Goal: Task Accomplishment & Management: Manage account settings

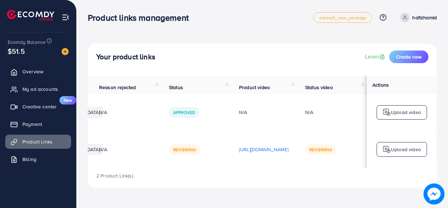
scroll to position [0, 205]
click at [239, 114] on div "N/A" at bounding box center [263, 112] width 49 height 7
click at [239, 113] on div "N/A" at bounding box center [263, 112] width 49 height 7
click at [414, 115] on p "Upload video" at bounding box center [406, 112] width 30 height 8
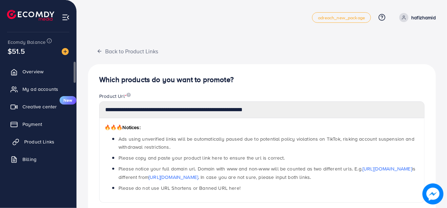
click at [43, 140] on span "Product Links" at bounding box center [39, 141] width 30 height 7
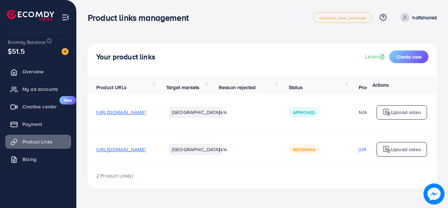
click at [391, 149] on img at bounding box center [387, 149] width 8 height 8
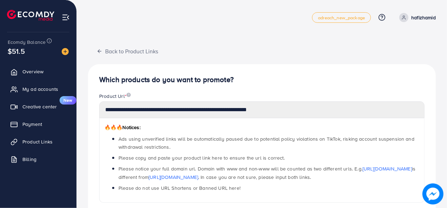
scroll to position [260, 0]
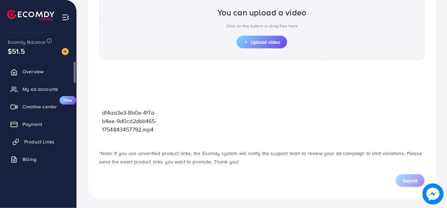
click at [46, 138] on span "Product Links" at bounding box center [39, 141] width 30 height 7
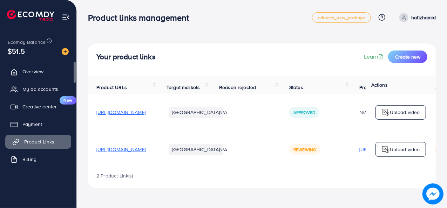
click at [45, 138] on span "Product Links" at bounding box center [39, 141] width 30 height 7
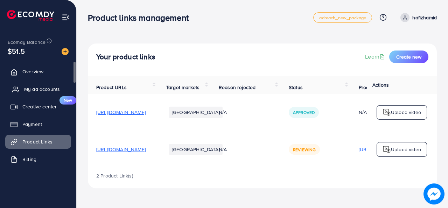
click at [34, 88] on span "My ad accounts" at bounding box center [42, 88] width 36 height 7
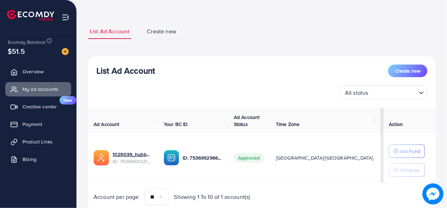
scroll to position [53, 0]
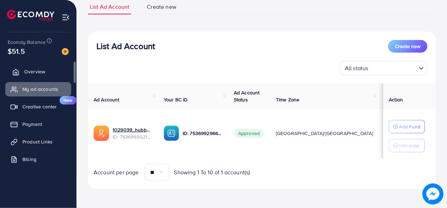
click at [35, 69] on span "Overview" at bounding box center [34, 71] width 21 height 7
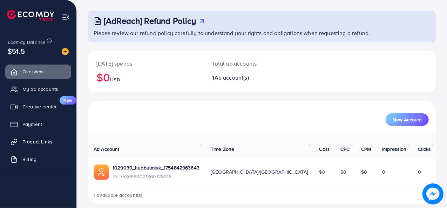
scroll to position [33, 0]
click at [63, 17] on img at bounding box center [66, 17] width 8 height 8
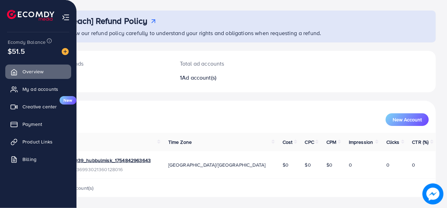
click at [18, 15] on img at bounding box center [30, 15] width 47 height 11
click at [37, 90] on span "My ad accounts" at bounding box center [42, 88] width 36 height 7
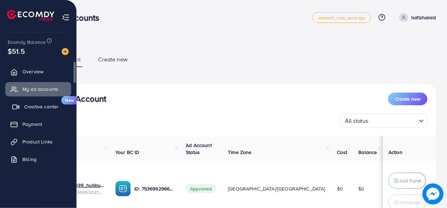
click at [49, 108] on span "Creative center" at bounding box center [41, 106] width 34 height 7
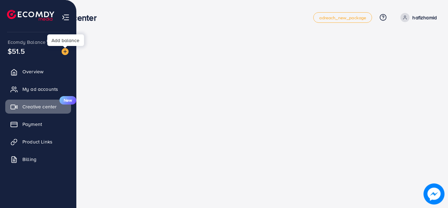
click at [66, 52] on img at bounding box center [65, 51] width 7 height 7
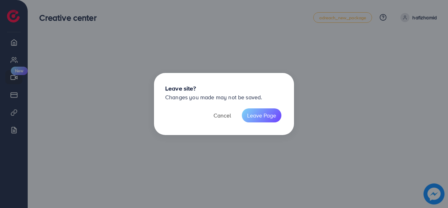
click at [225, 116] on button "Cancel" at bounding box center [222, 115] width 28 height 14
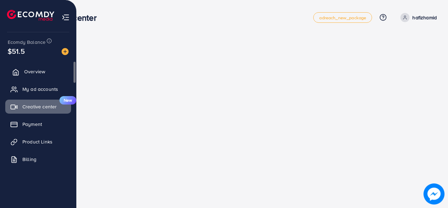
click at [31, 73] on span "Overview" at bounding box center [34, 71] width 21 height 7
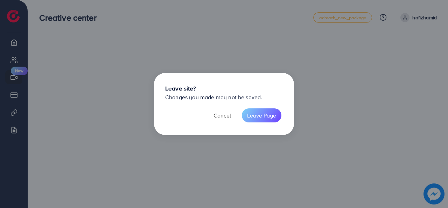
click at [230, 110] on button "Cancel" at bounding box center [222, 115] width 28 height 14
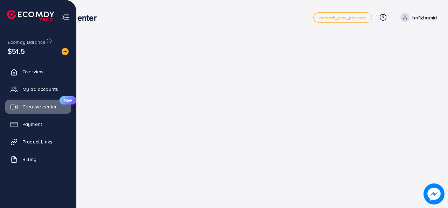
click at [68, 16] on img at bounding box center [66, 17] width 8 height 8
click at [44, 69] on span "Overview" at bounding box center [34, 71] width 21 height 7
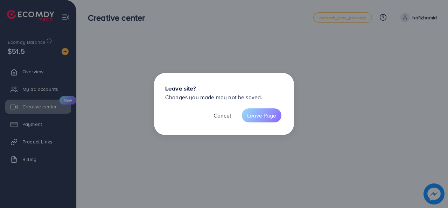
click at [260, 115] on button "Leave Page" at bounding box center [262, 115] width 40 height 14
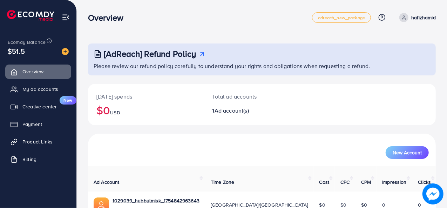
click at [201, 52] on icon at bounding box center [201, 53] width 7 height 7
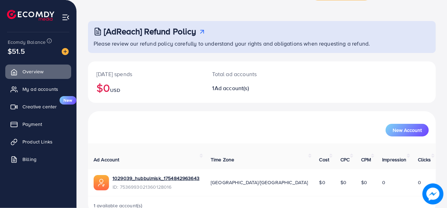
scroll to position [33, 0]
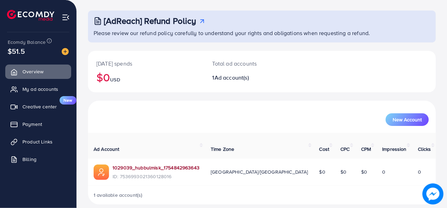
click at [145, 164] on link "1029039_hubbulmisk_1754842963643" at bounding box center [155, 167] width 87 height 7
